Goal: Task Accomplishment & Management: Manage account settings

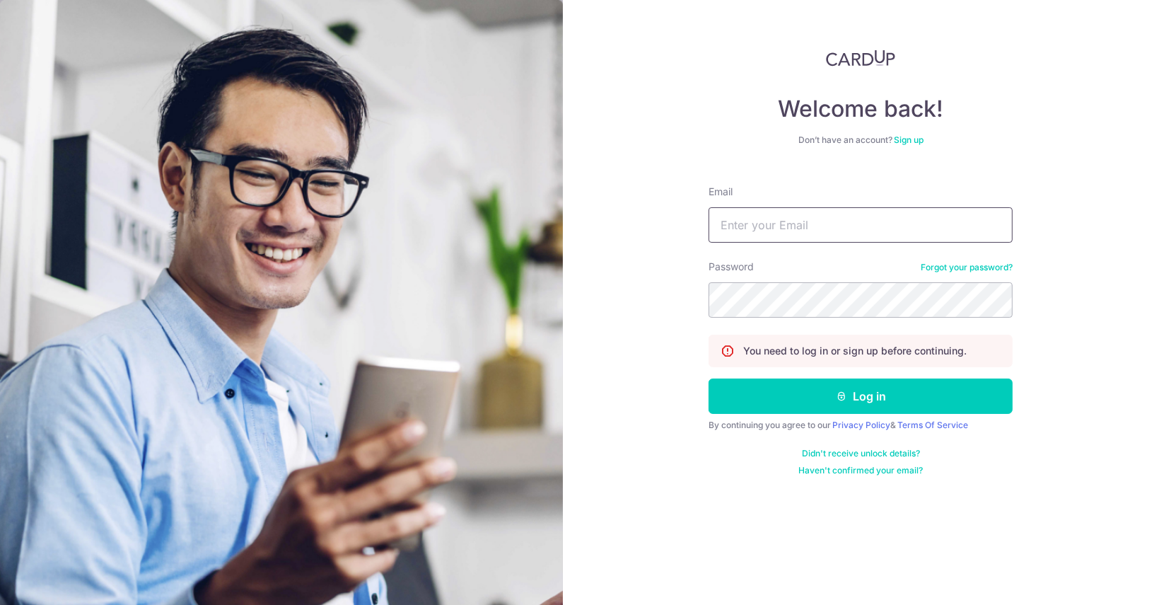
click at [803, 226] on input "Email" at bounding box center [861, 224] width 304 height 35
type input "[EMAIL_ADDRESS][DOMAIN_NAME]"
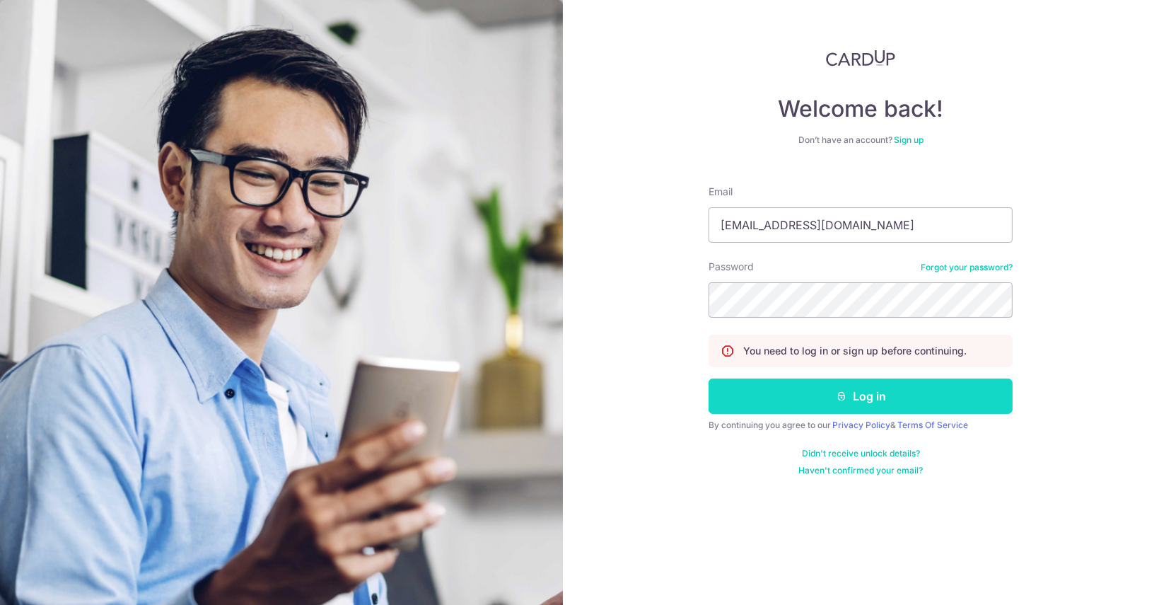
click at [830, 400] on button "Log in" at bounding box center [861, 395] width 304 height 35
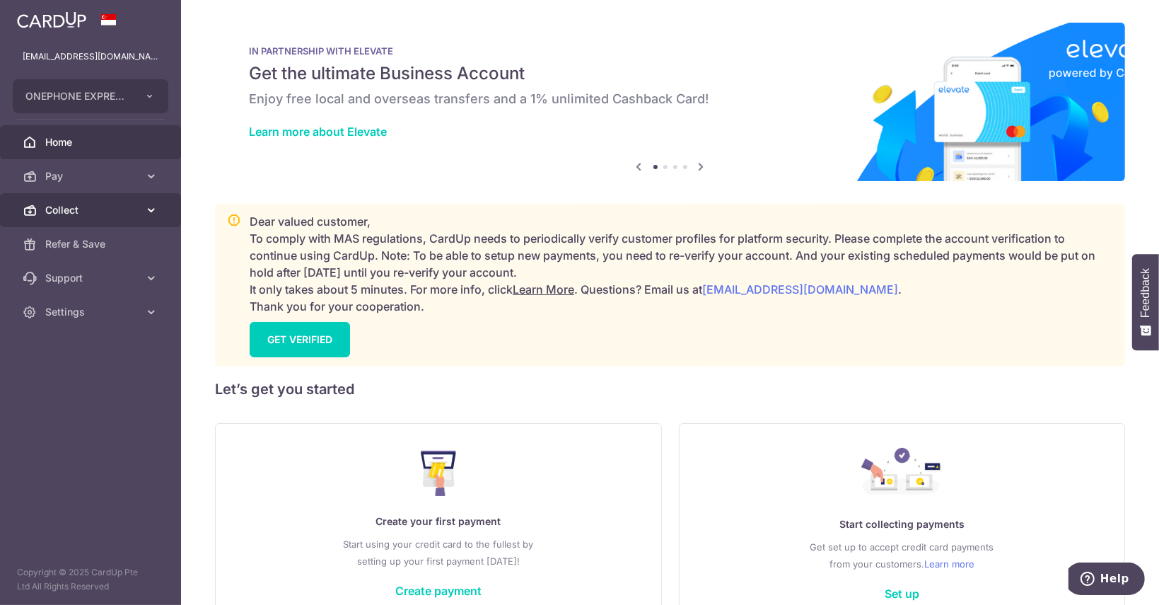
click at [87, 216] on span "Collect" at bounding box center [91, 210] width 93 height 14
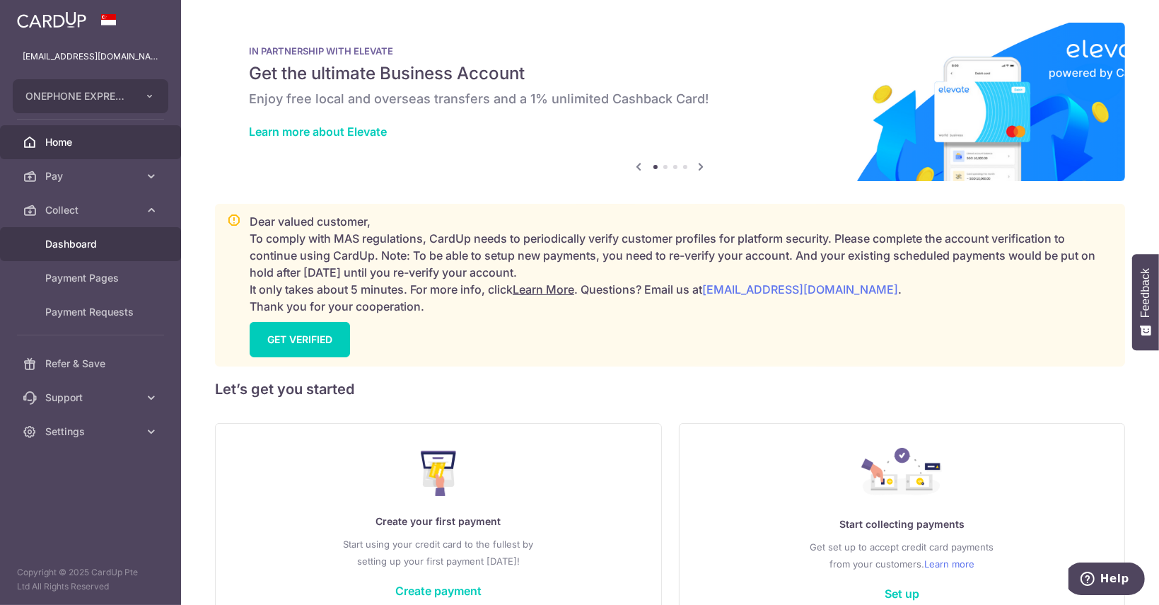
click at [88, 241] on span "Dashboard" at bounding box center [91, 244] width 93 height 14
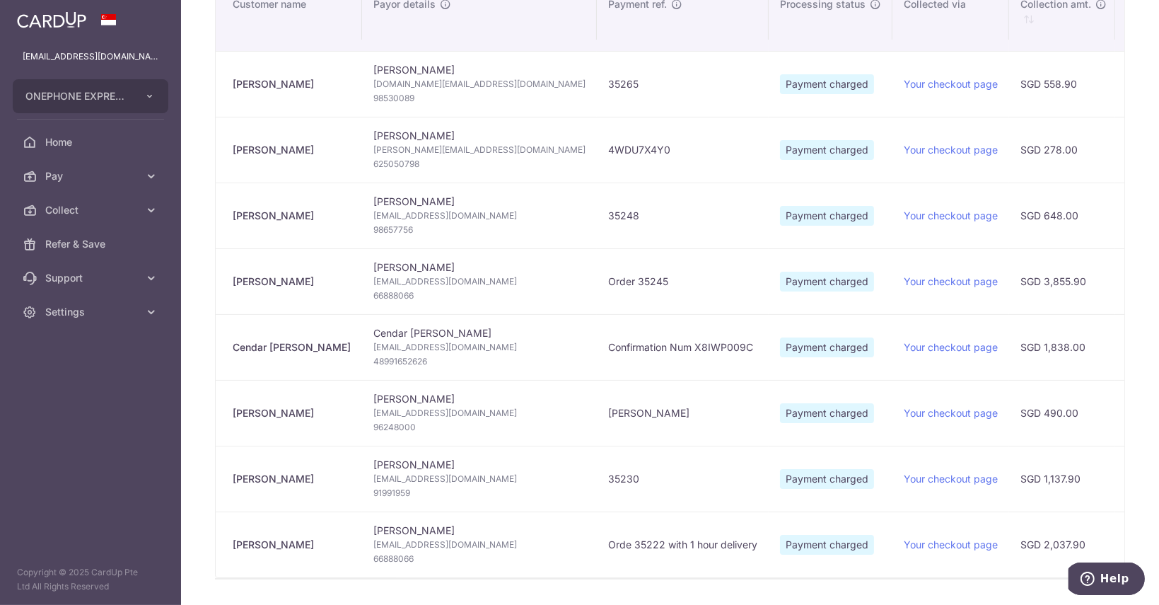
type input "[DATE]"
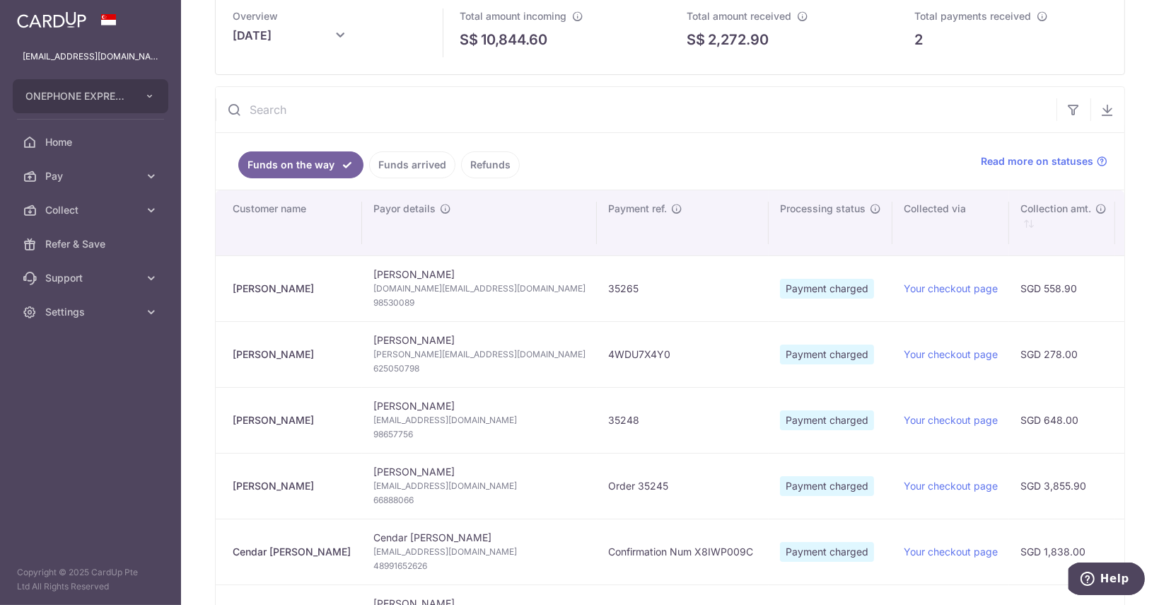
scroll to position [71, 0]
